Goal: Transaction & Acquisition: Purchase product/service

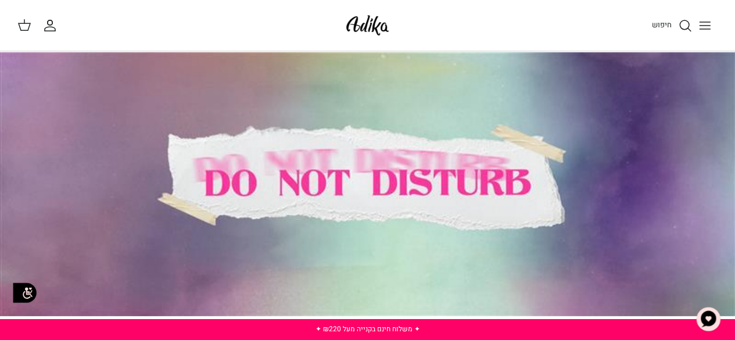
click at [695, 30] on button "Toggle menu" at bounding box center [705, 26] width 26 height 26
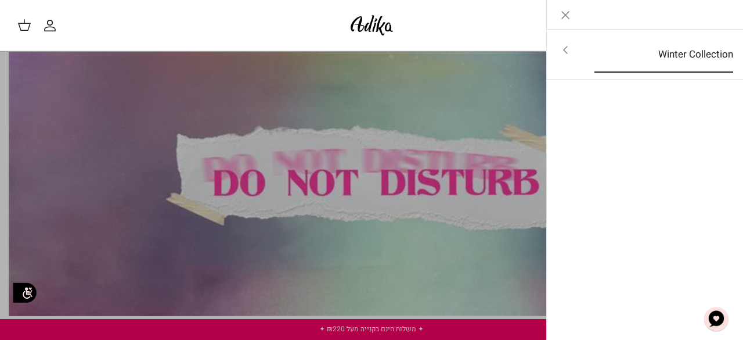
click at [693, 60] on link "Winter Collection" at bounding box center [664, 55] width 160 height 36
click at [693, 59] on link "לכל הפריטים" at bounding box center [645, 51] width 185 height 29
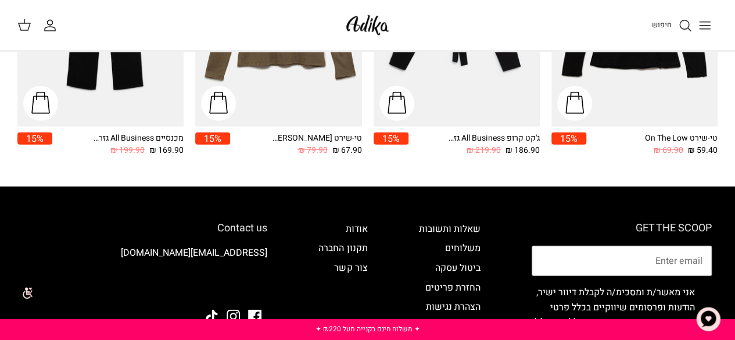
scroll to position [1385, 0]
